Goal: Information Seeking & Learning: Find specific fact

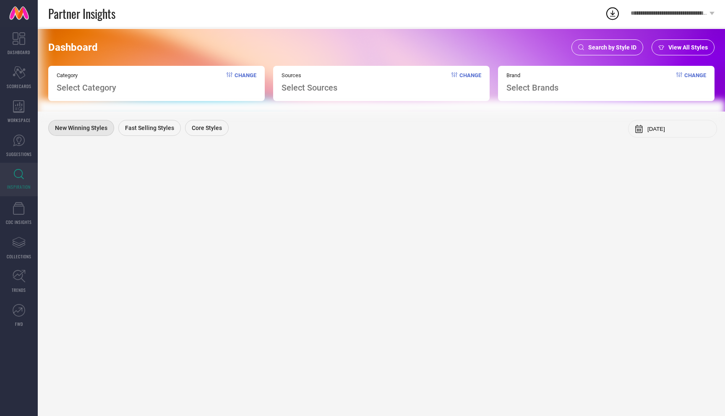
click at [604, 43] on div "Search by Style ID" at bounding box center [608, 47] width 72 height 16
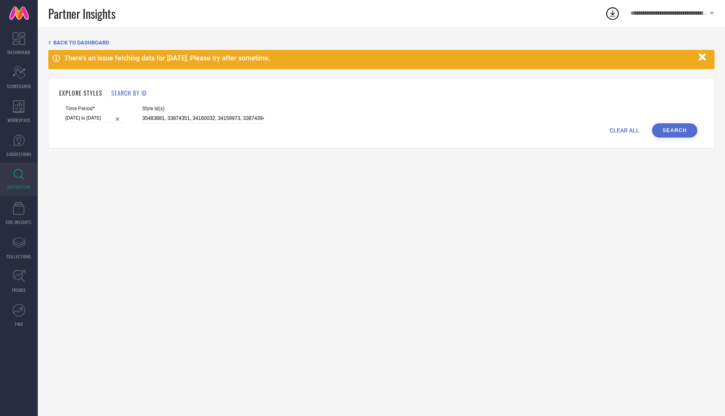
click at [623, 127] on span "CLEAR ALL" at bounding box center [625, 130] width 30 height 7
click at [239, 118] on input at bounding box center [203, 119] width 122 height 10
paste input "35980343, 33126020, 33126023, 29041152, 29005604"
type input "35980343, 33126020, 33126023, 29041152, 29005604"
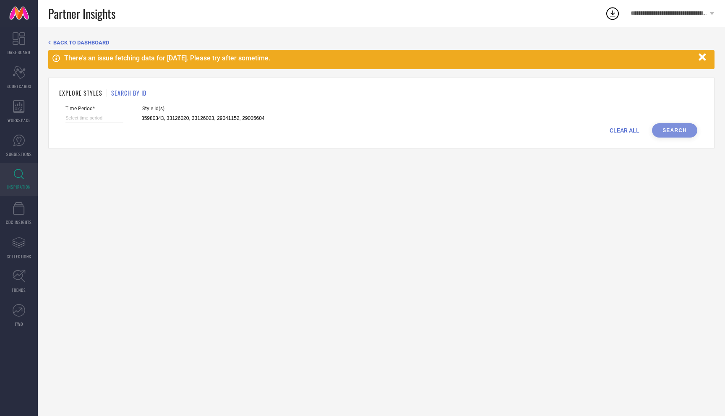
select select "8"
select select "2025"
select select "9"
select select "2025"
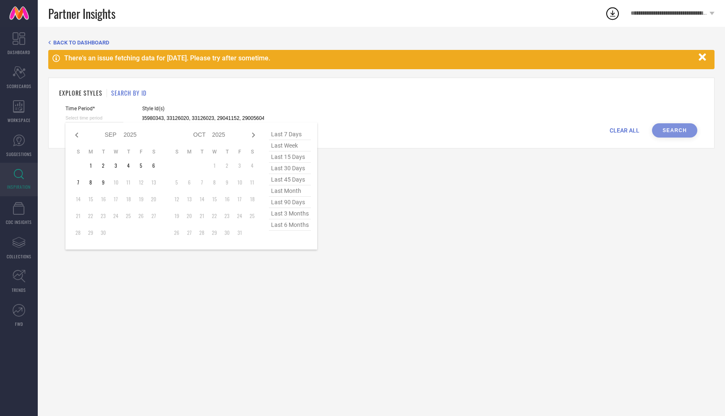
click at [91, 117] on input at bounding box center [94, 118] width 58 height 9
type input "35980343, 33126020, 33126023, 29041152, 29005604"
click at [298, 227] on span "last 6 months" at bounding box center [290, 224] width 42 height 11
type input "[DATE] to [DATE]"
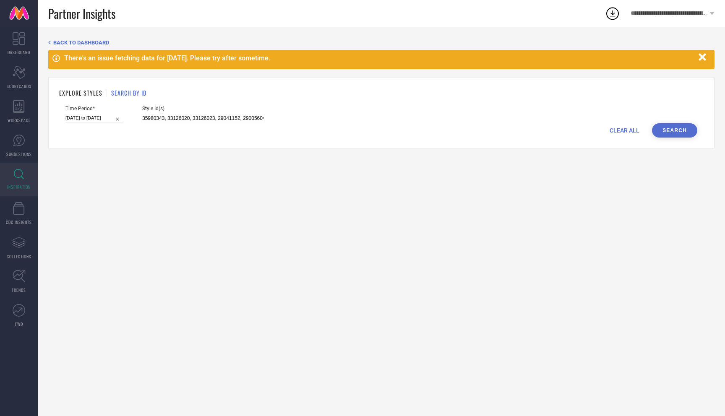
click at [674, 130] on button "Search" at bounding box center [674, 130] width 45 height 14
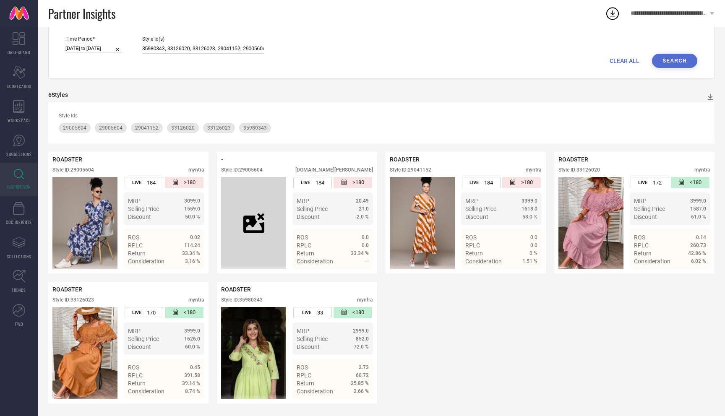
scroll to position [0, 1]
drag, startPoint x: 132, startPoint y: 47, endPoint x: 342, endPoint y: 53, distance: 209.9
click at [342, 53] on form "Time Period* [DATE] to [DATE] Style Id(s) 35980343, 33126020, 33126023, 2904115…" at bounding box center [381, 52] width 645 height 32
paste input "29893801, 29893772, 28559962"
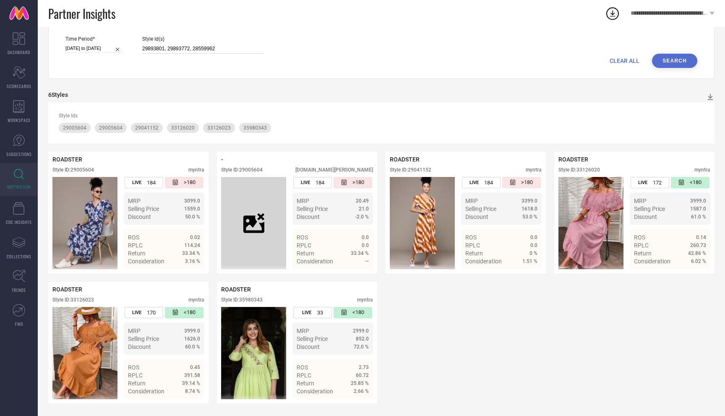
type input "29893801, 29893772, 28559962"
click at [671, 57] on button "Search" at bounding box center [674, 61] width 45 height 14
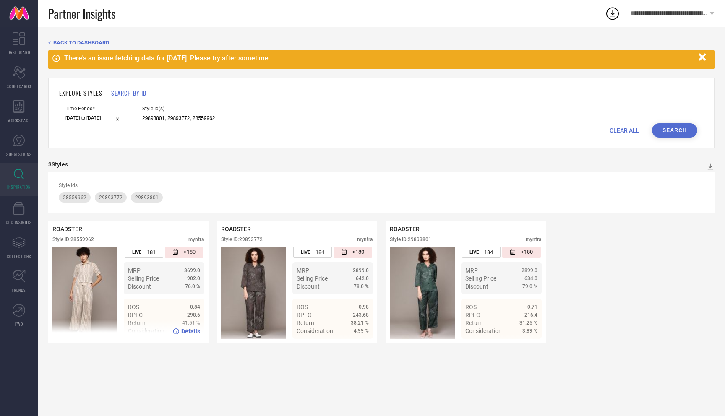
click at [75, 290] on img at bounding box center [84, 293] width 65 height 92
click at [101, 239] on div "Style ID: 28559962 myntra" at bounding box center [128, 242] width 152 height 10
copy div "Style ID: 28559962"
